Goal: Task Accomplishment & Management: Complete application form

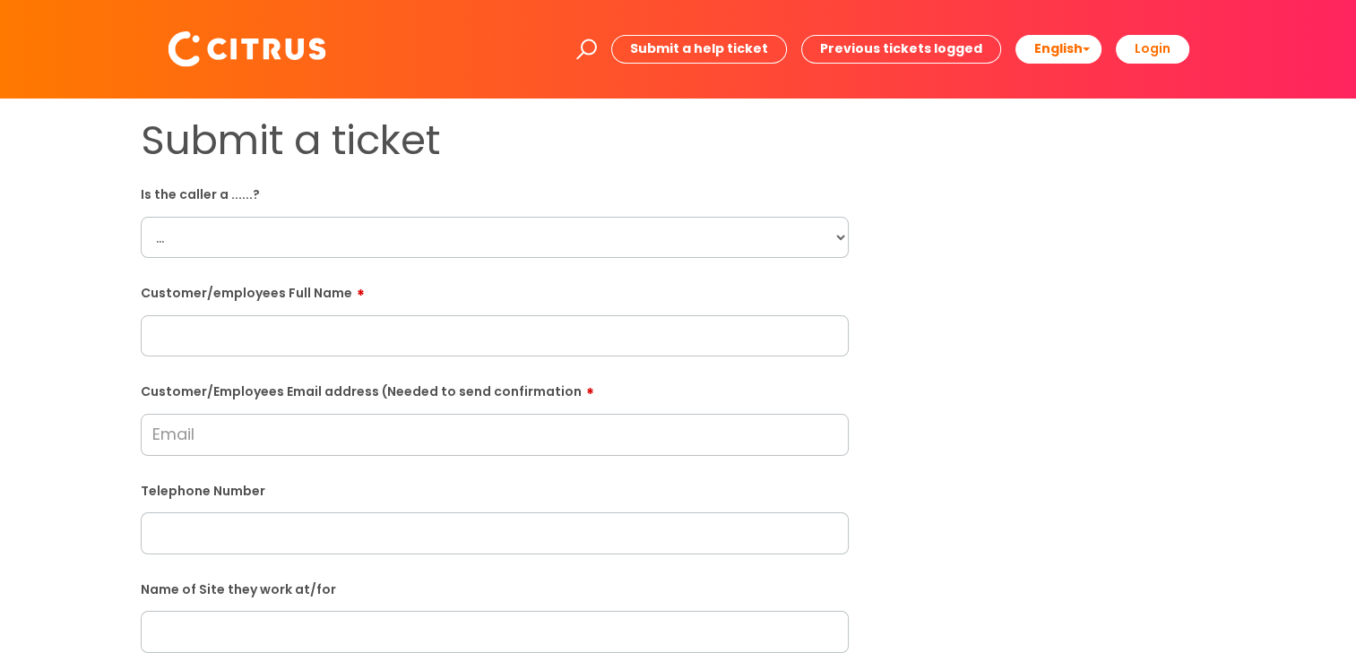
click at [385, 229] on select "... Citrus Customer Citrus Employee Contractor Supplier" at bounding box center [495, 237] width 708 height 41
select select "Citrus Employee"
click at [141, 217] on select "... Citrus Customer Citrus Employee Contractor Supplier" at bounding box center [495, 237] width 708 height 41
click at [318, 330] on input "text" at bounding box center [495, 335] width 708 height 41
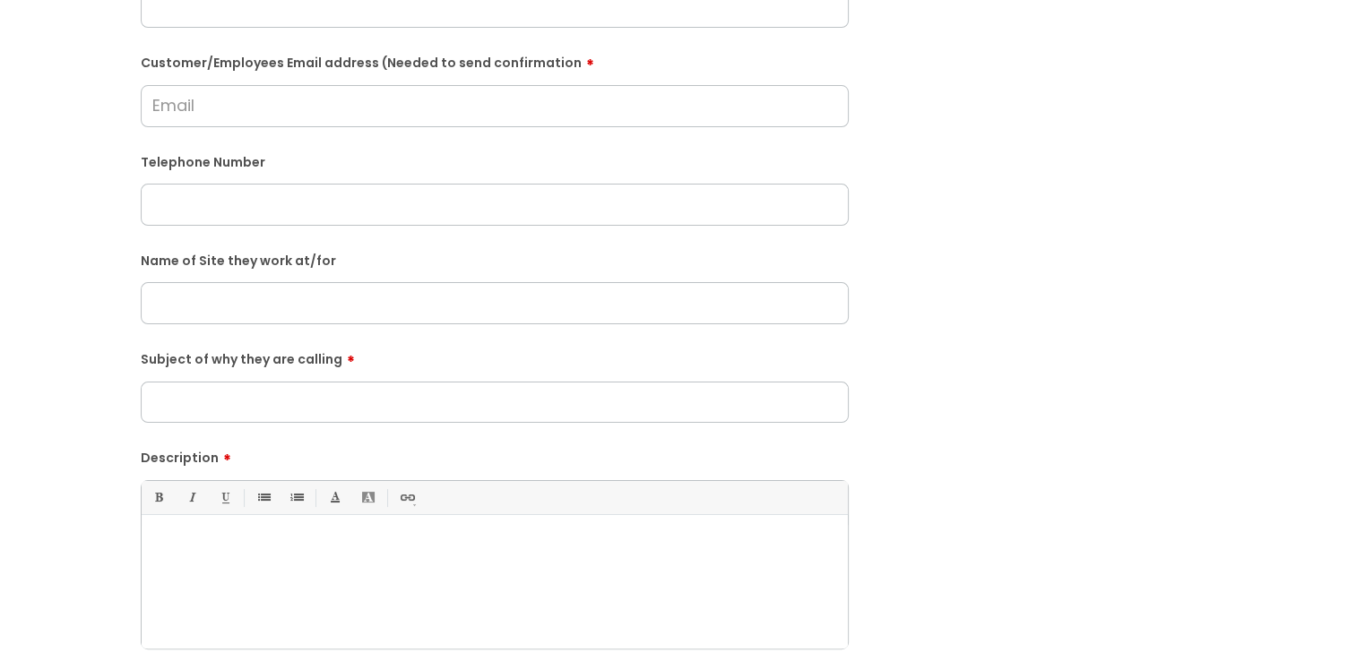
scroll to position [358, 0]
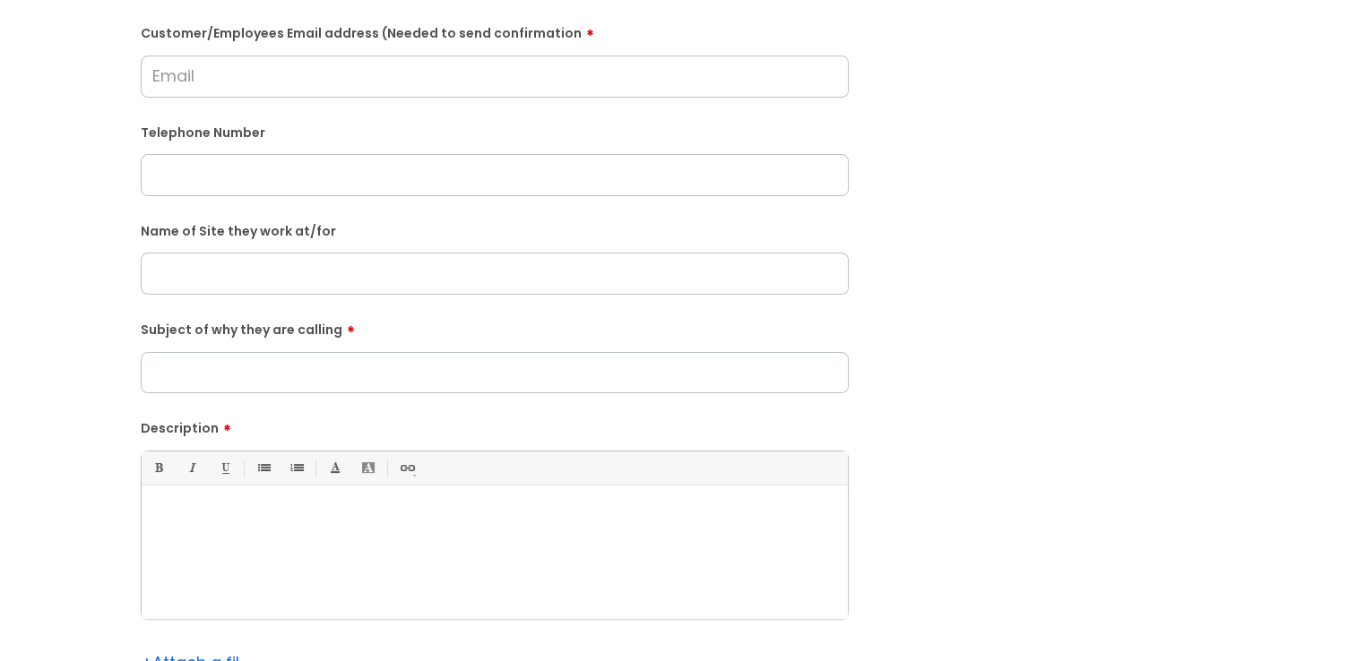
click at [347, 529] on div at bounding box center [495, 557] width 706 height 124
paste div
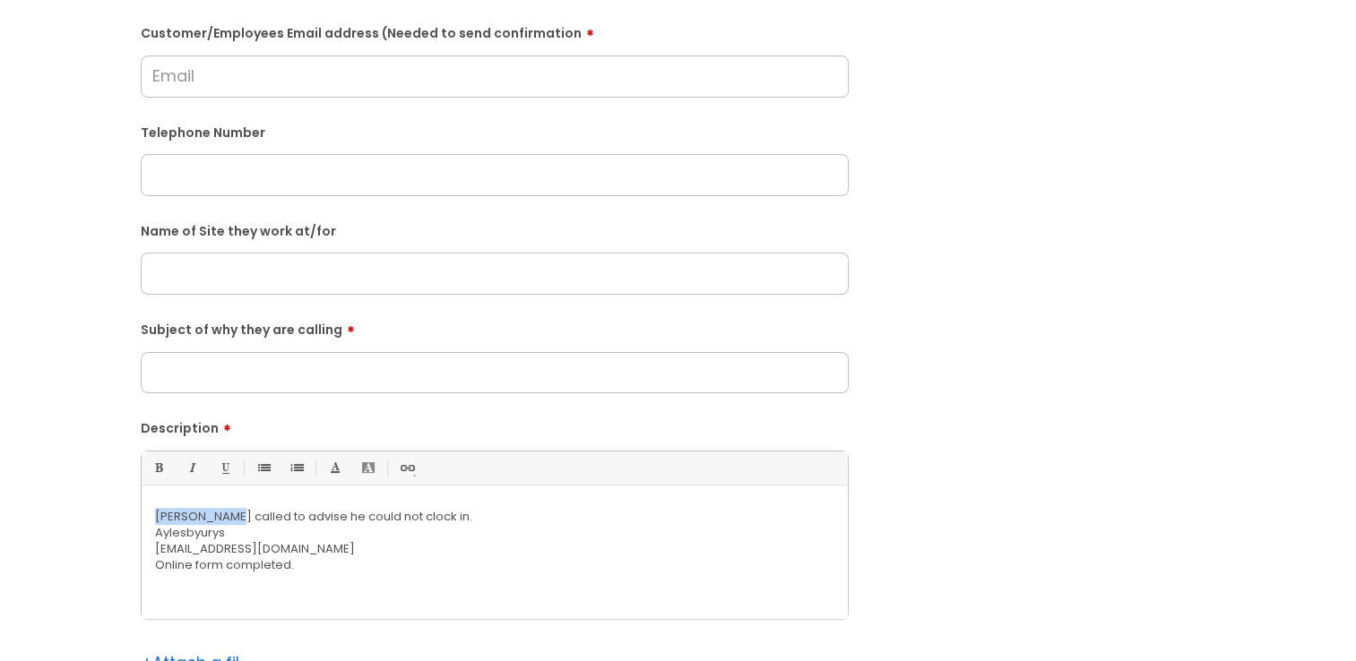
copy p "Denzel Darko"
drag, startPoint x: 229, startPoint y: 511, endPoint x: 158, endPoint y: 511, distance: 71.7
click at [158, 511] on p "Denzel Darko called to advise he could not clock in." at bounding box center [494, 517] width 679 height 16
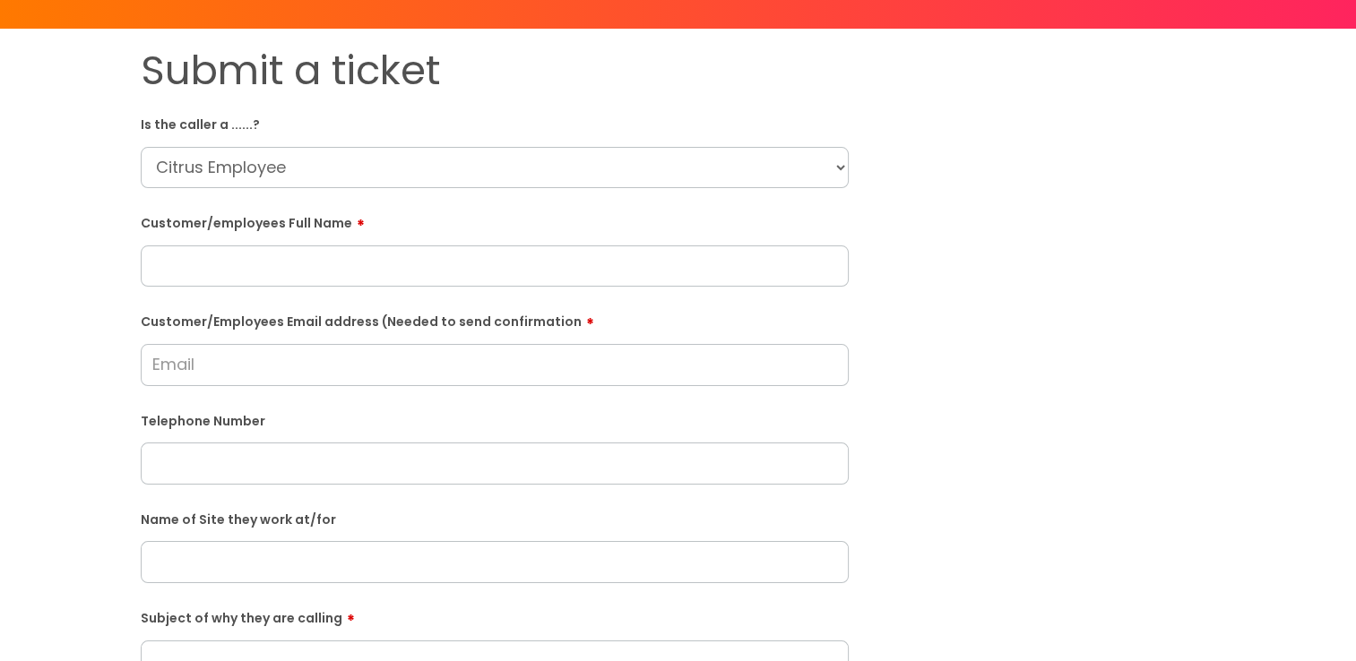
scroll to position [0, 0]
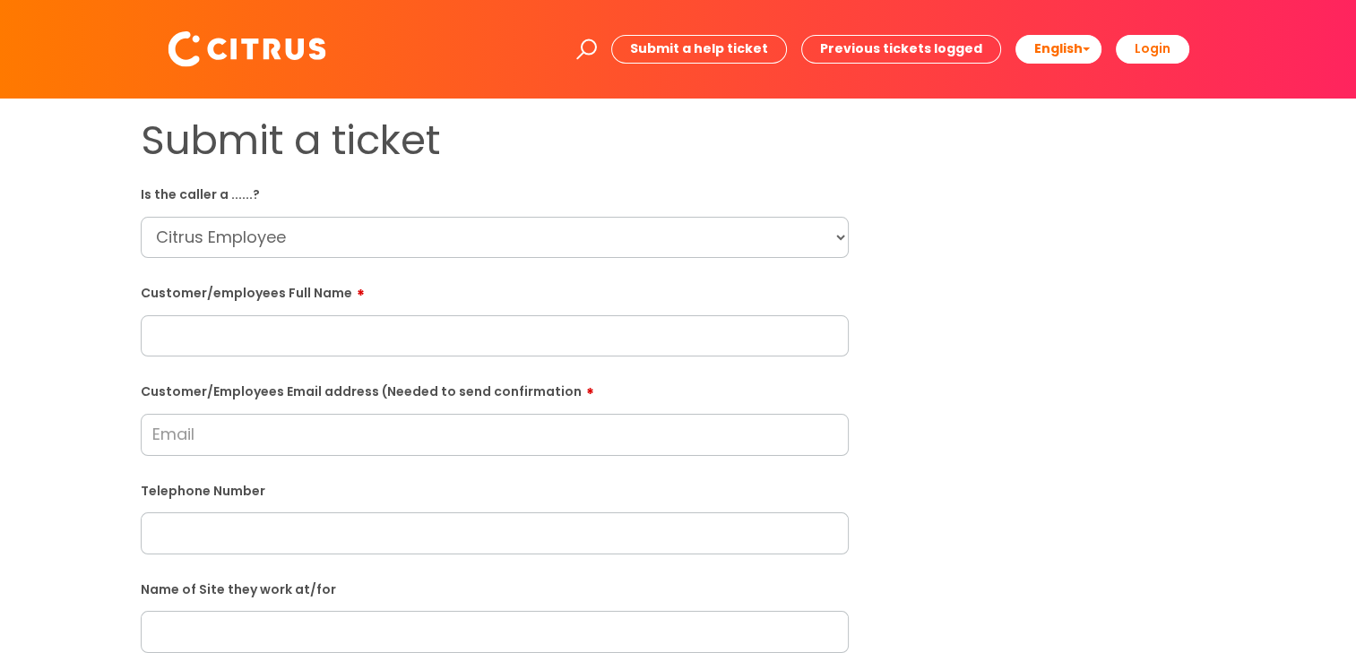
click at [266, 331] on input "text" at bounding box center [495, 335] width 708 height 41
paste input "Denzel Darko"
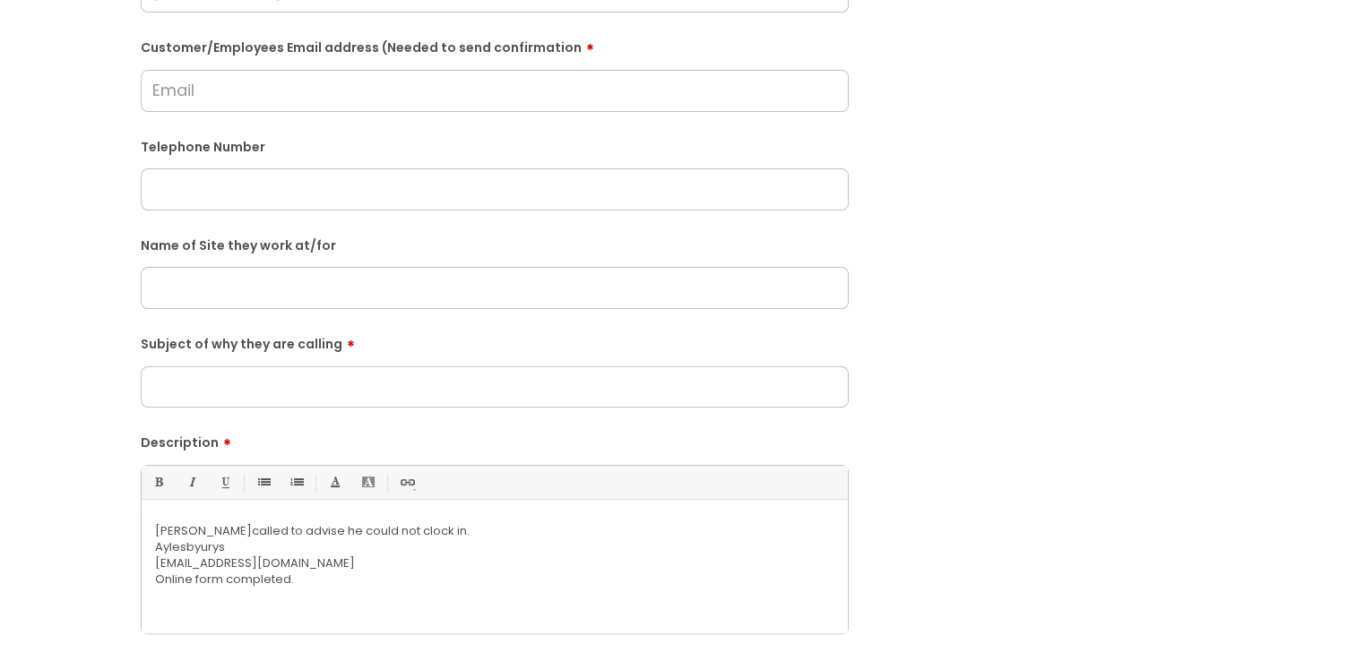
scroll to position [358, 0]
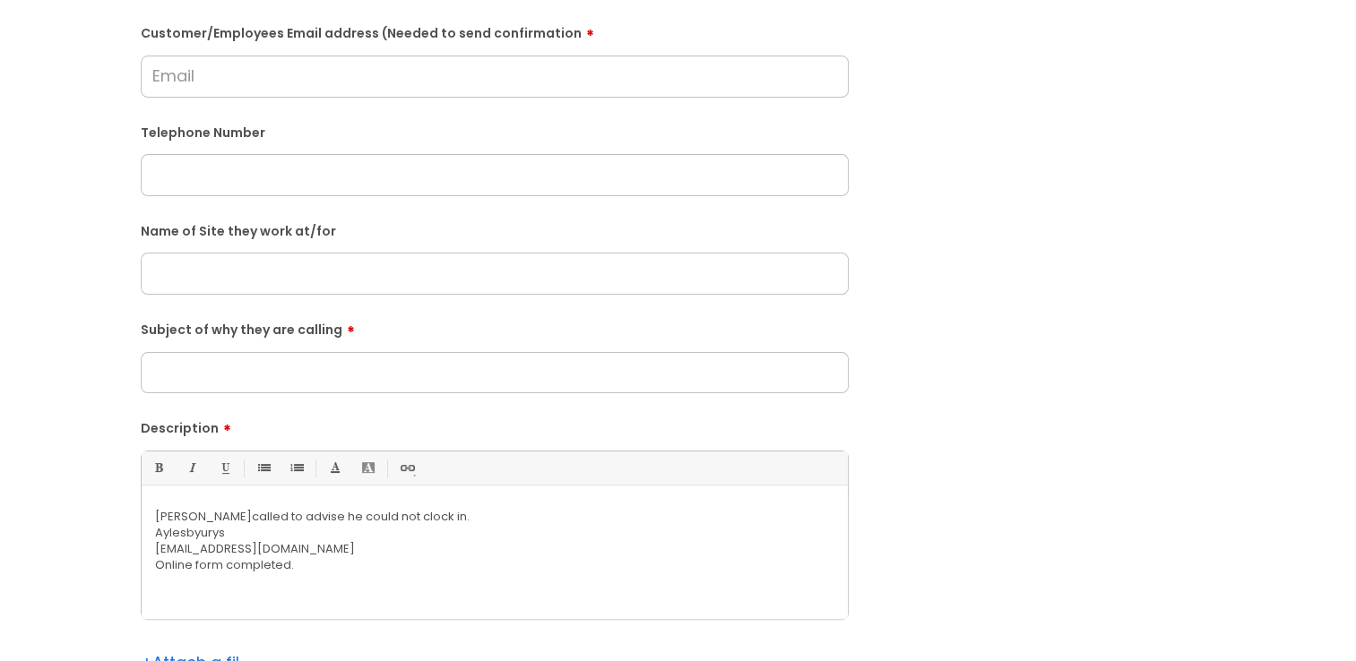
type input "Denzel Darko"
drag, startPoint x: 323, startPoint y: 549, endPoint x: 150, endPoint y: 554, distance: 173.0
click at [150, 554] on div "Denzel Darko called to advise he could not clock in.  Aylesbyurys africagh94@…" at bounding box center [495, 557] width 706 height 124
copy p "africagh94@gmail.com"
click at [384, 81] on input "Customer/Employees Email address (Needed to send confirmation" at bounding box center [495, 76] width 708 height 41
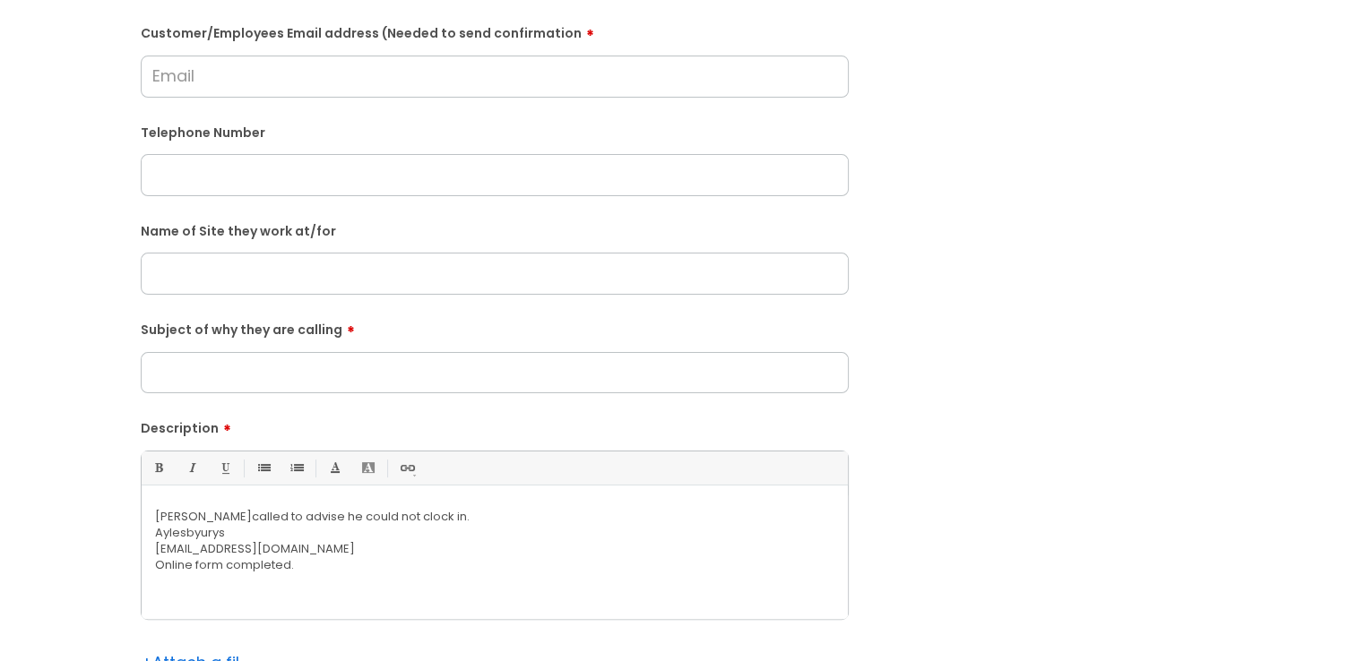
paste input "africagh94@gmail.com"
type input "africagh94@gmail.com"
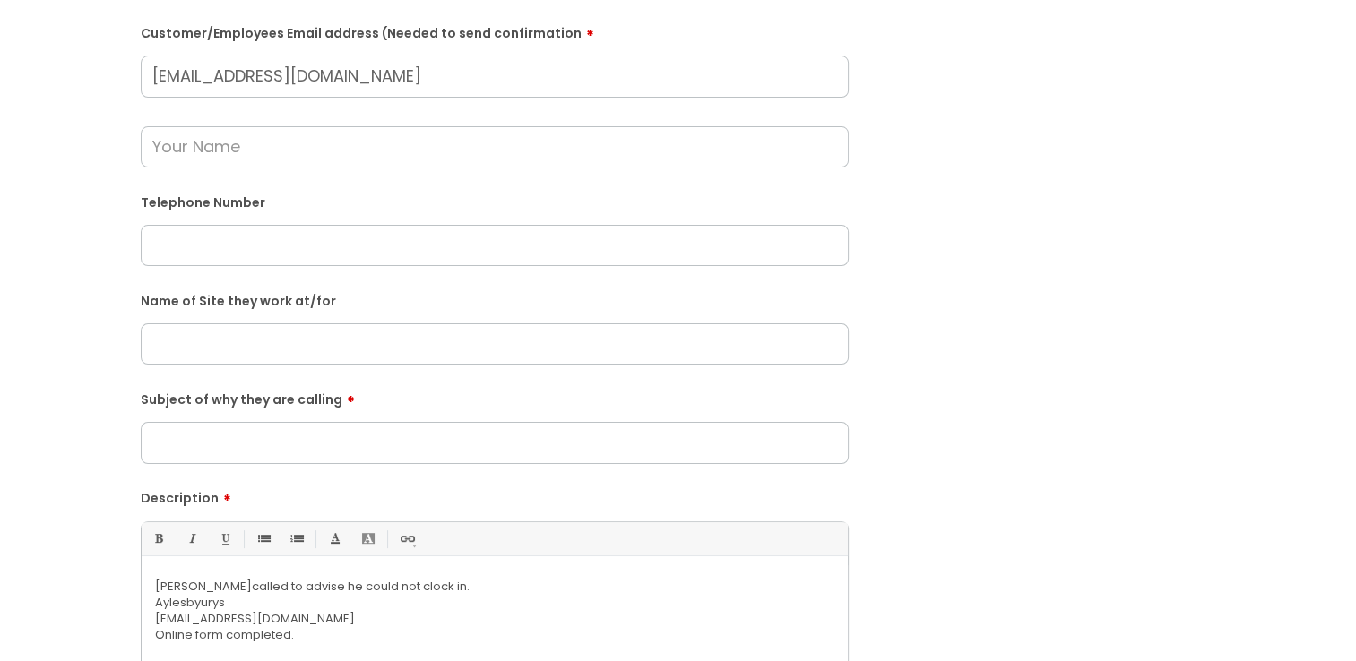
click at [282, 249] on input "text" at bounding box center [495, 245] width 708 height 41
paste input "07747443696"
type input "07747443696"
click at [246, 349] on input "text" at bounding box center [495, 343] width 708 height 41
type input "Aylesbury"
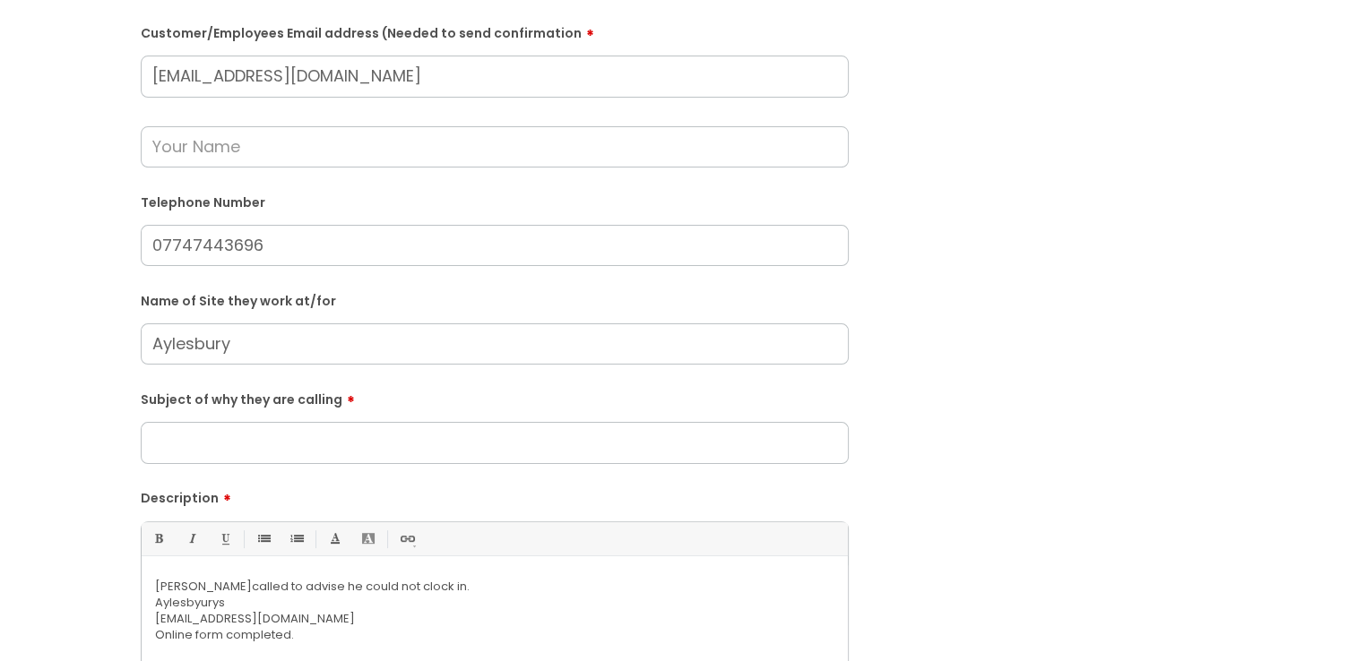
click at [228, 432] on input "Subject of why they are calling" at bounding box center [495, 442] width 708 height 41
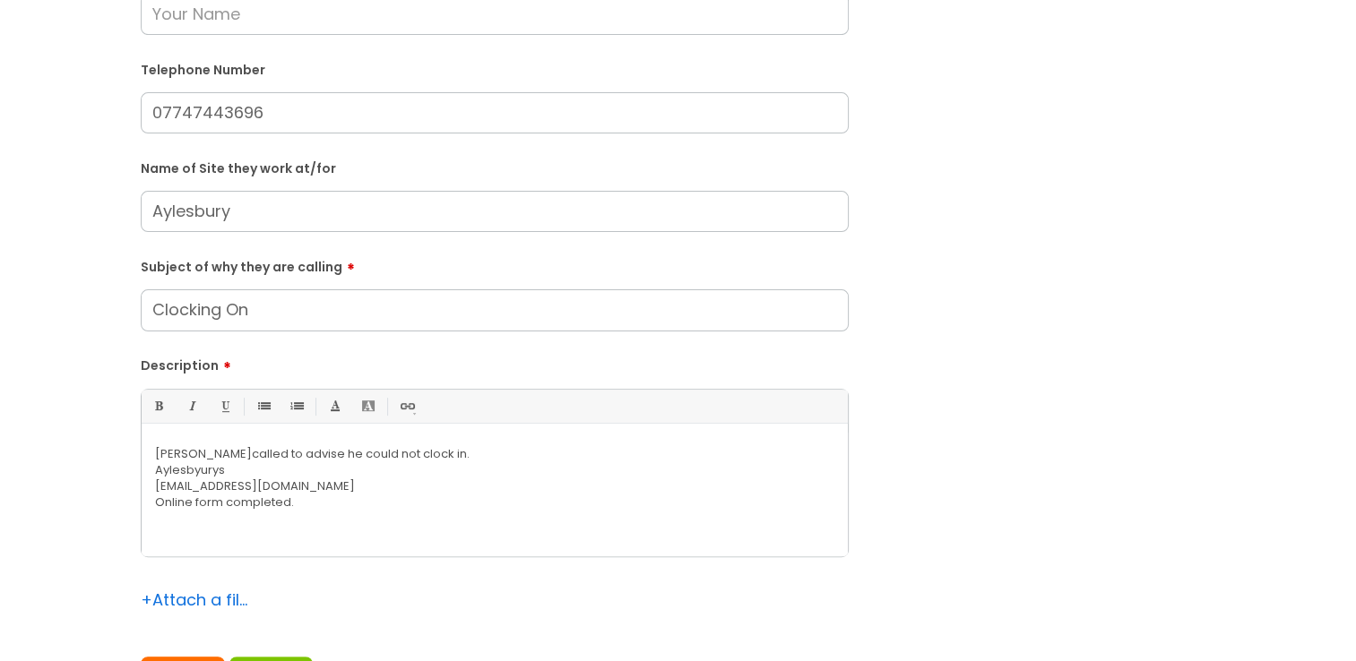
scroll to position [538, 0]
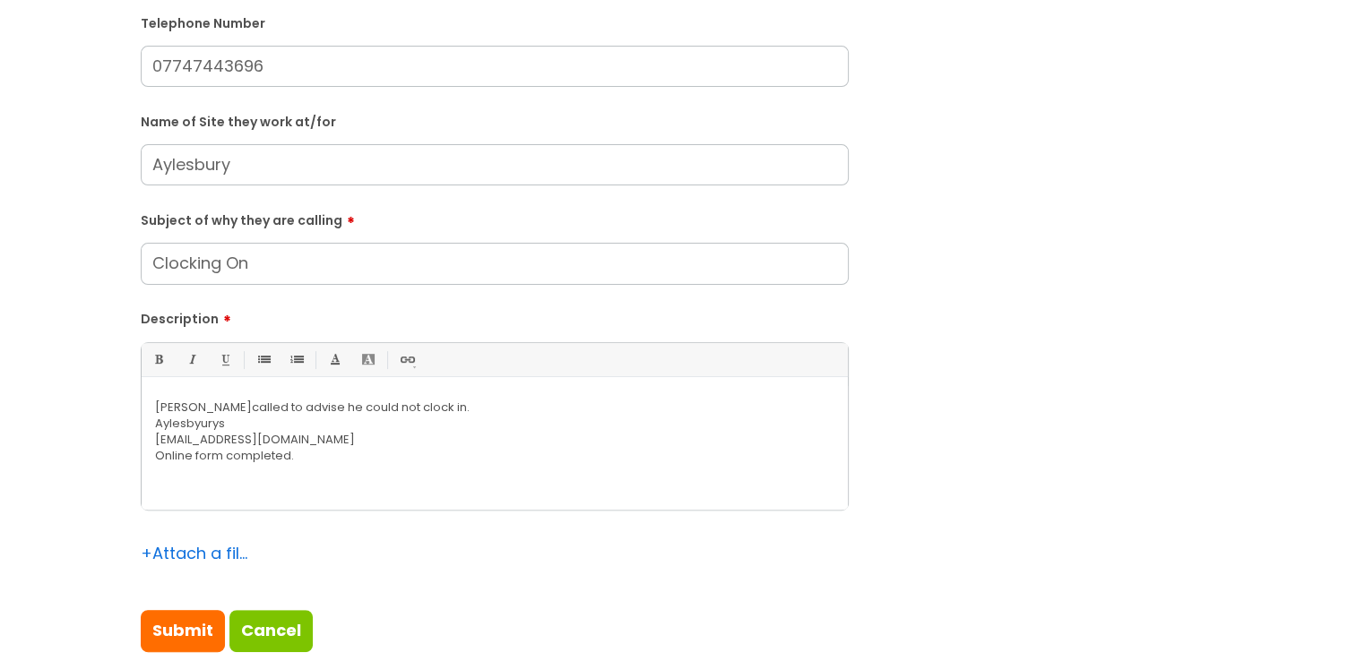
type input "Clocking On"
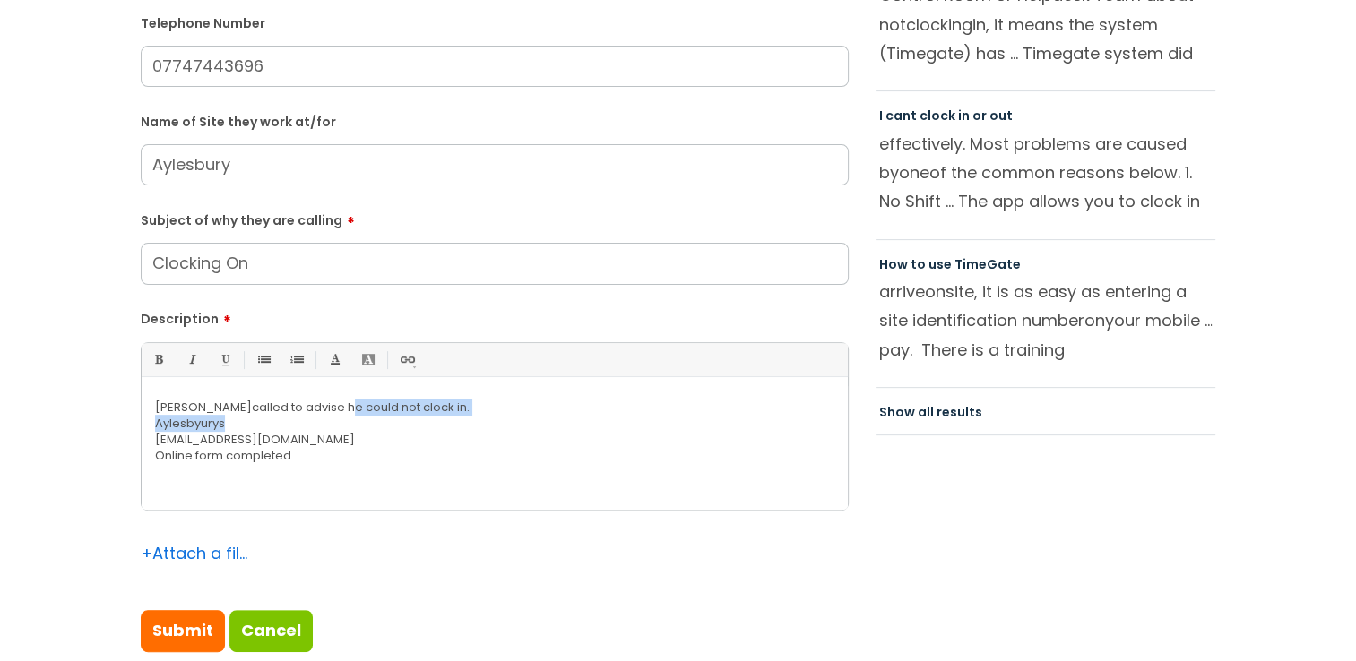
drag, startPoint x: 467, startPoint y: 417, endPoint x: 330, endPoint y: 403, distance: 137.7
click at [330, 403] on div "Denzel Darko called to advise he could not clock in.  Aylesbyurys africagh94@…" at bounding box center [495, 448] width 706 height 124
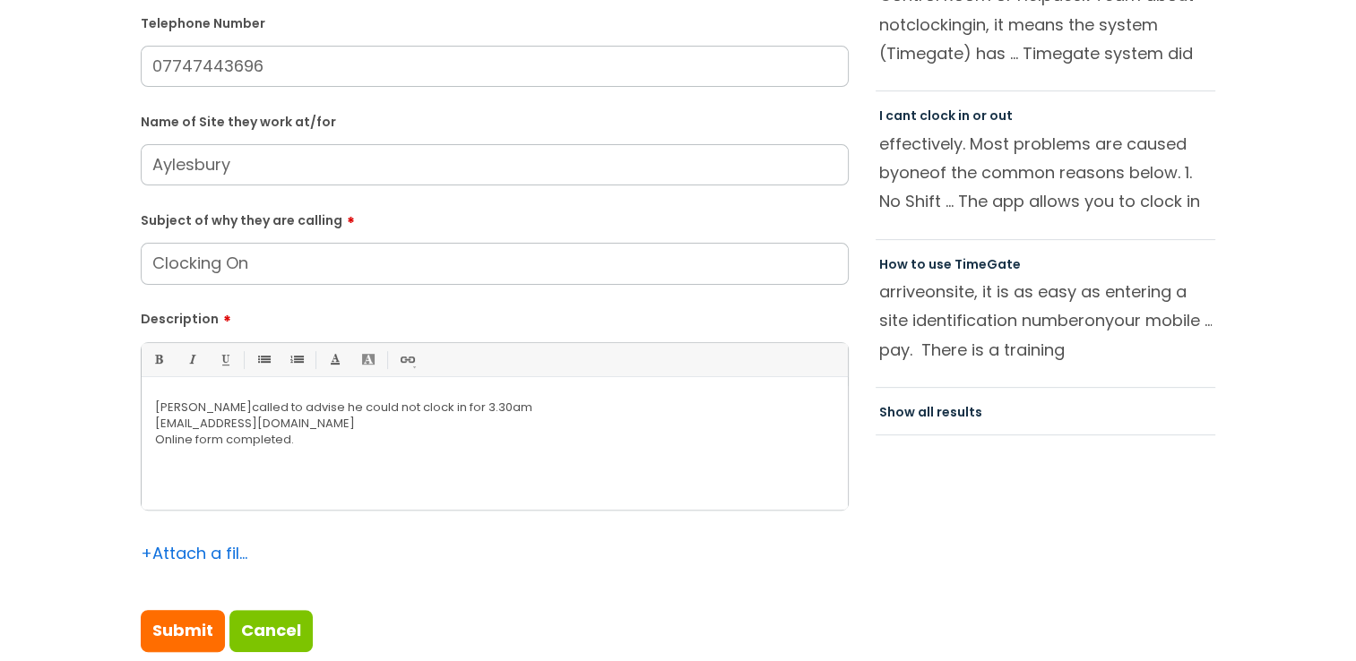
drag, startPoint x: 258, startPoint y: 456, endPoint x: 132, endPoint y: 424, distance: 130.4
click at [132, 424] on div "Submit a ticket Is the caller a ......? ... Citrus Customer Citrus Employee Con…" at bounding box center [494, 130] width 735 height 1102
click at [169, 626] on input "Submit" at bounding box center [183, 630] width 84 height 41
type input "Please Wait..."
